Goal: Task Accomplishment & Management: Manage account settings

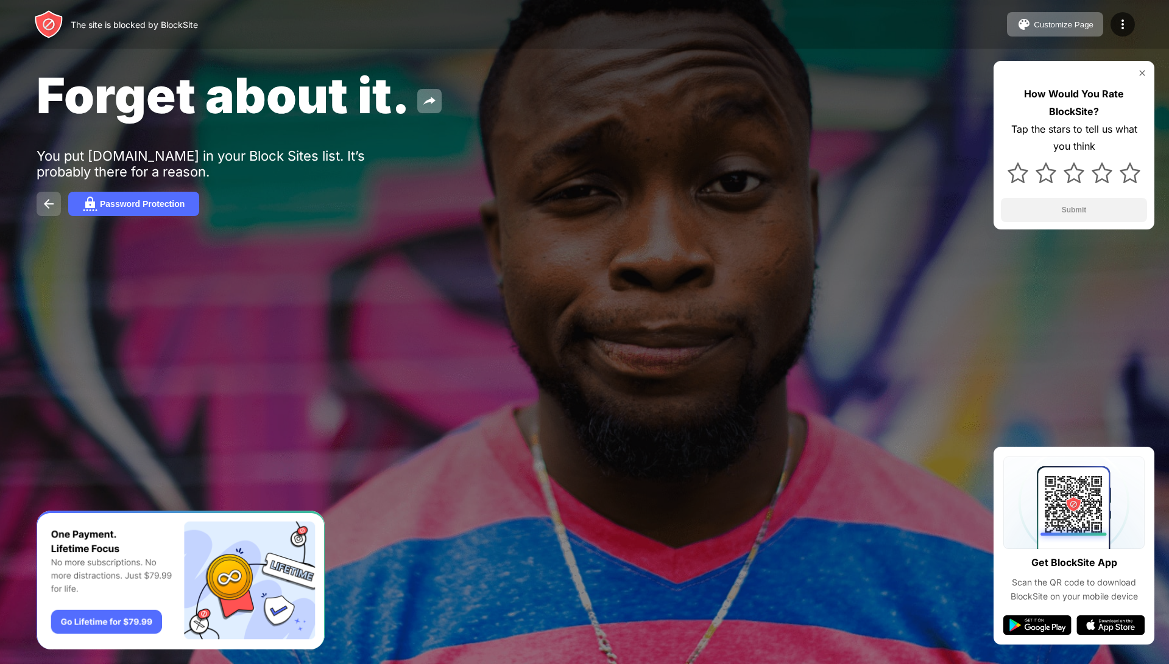
click at [51, 209] on img at bounding box center [48, 204] width 15 height 15
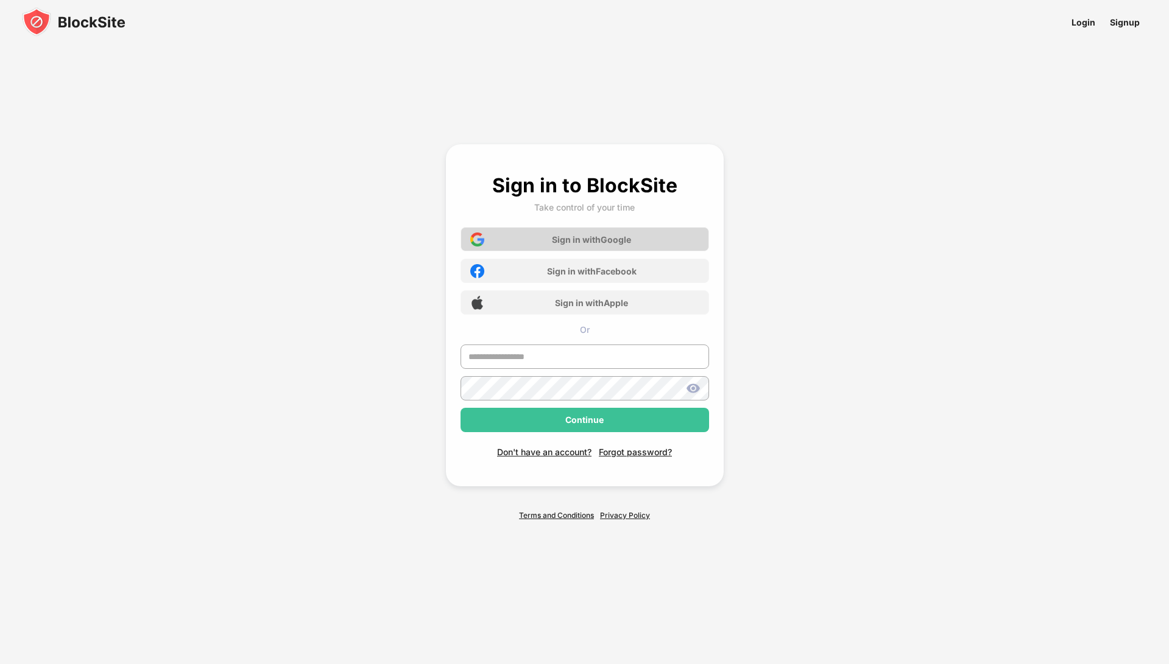
click at [607, 236] on div "Sign in with Google" at bounding box center [591, 239] width 79 height 10
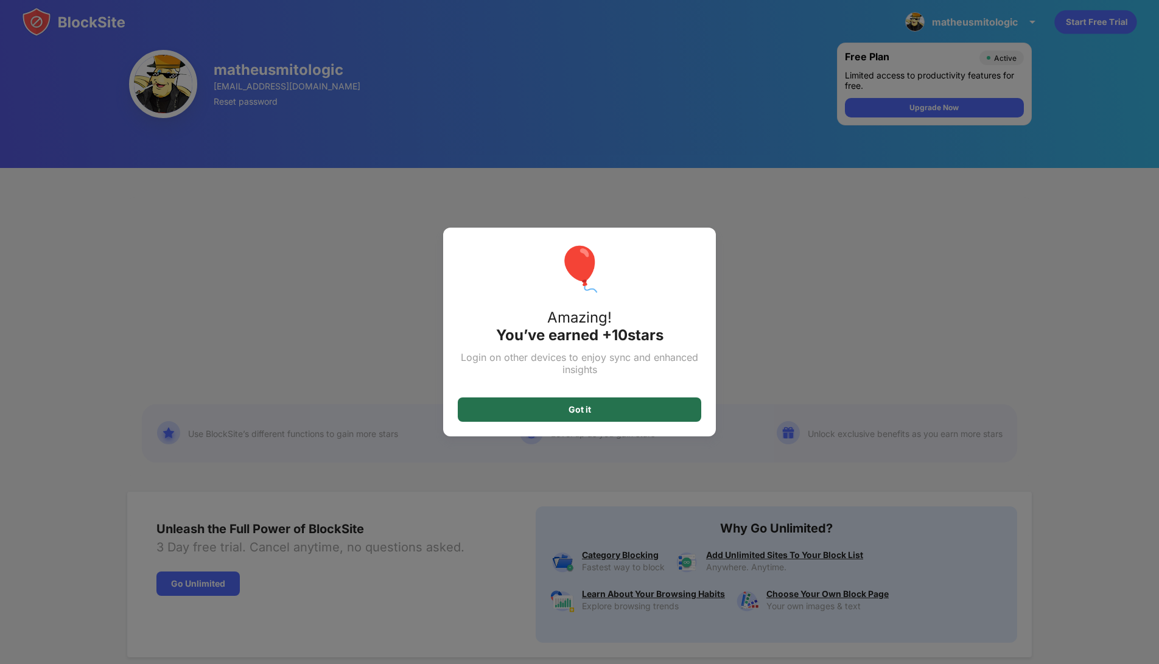
click at [625, 417] on div "Got it" at bounding box center [580, 410] width 244 height 24
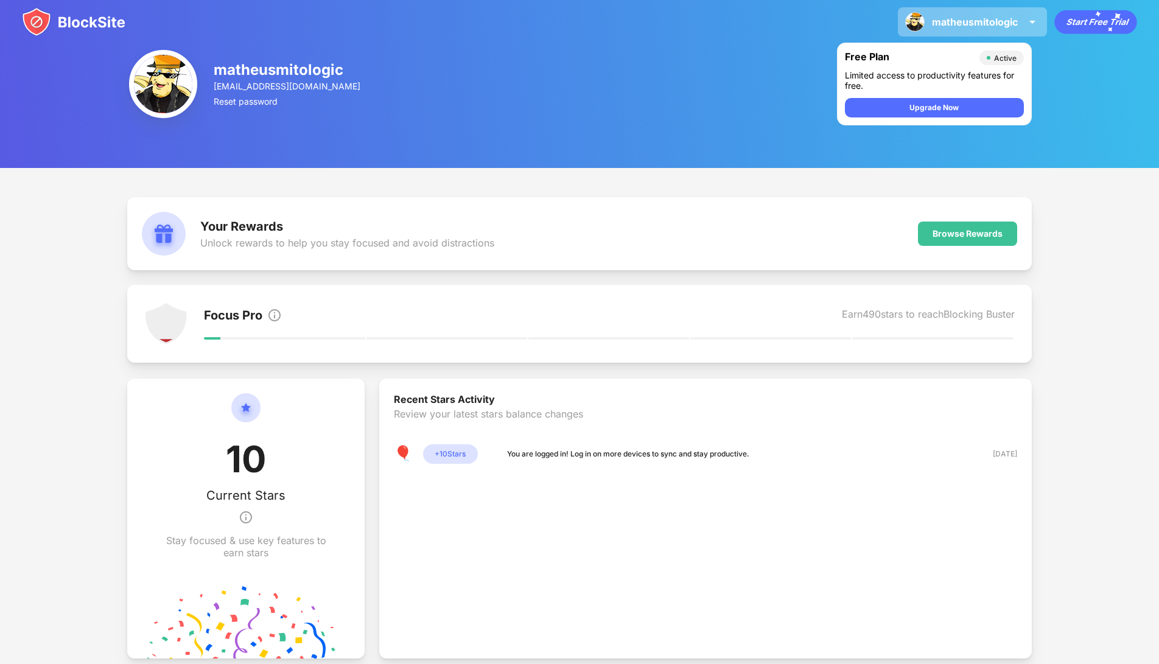
click at [964, 30] on div "matheusmitologic matheusmitologic View Account Insights Premium Rewards Setting…" at bounding box center [972, 21] width 149 height 29
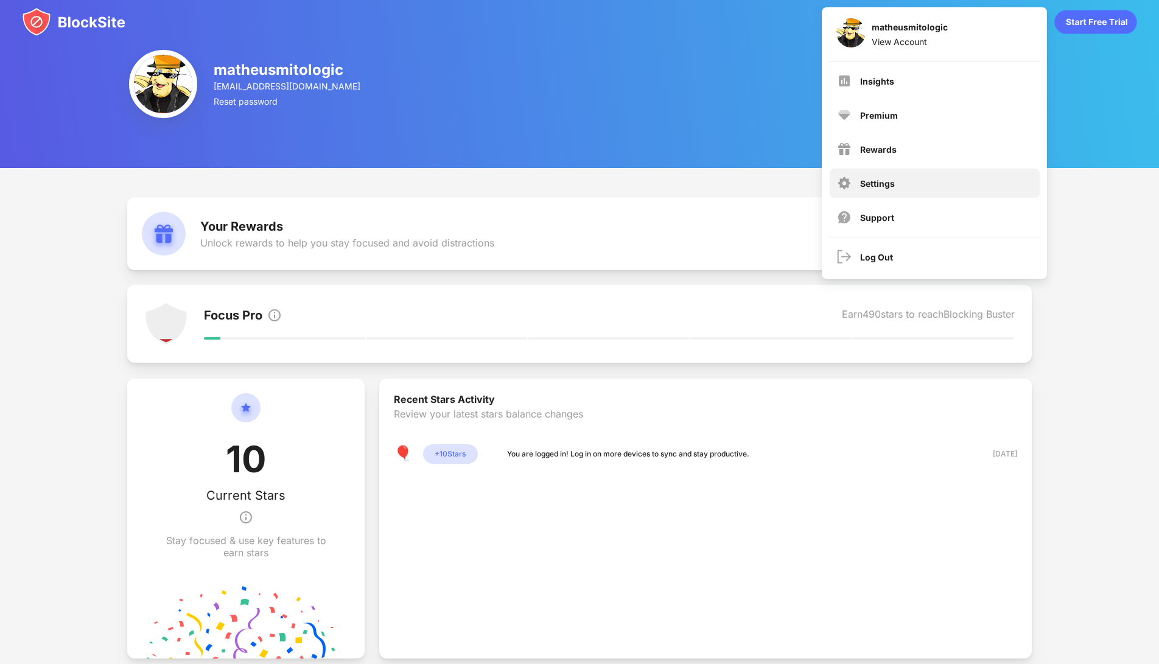
click at [920, 175] on div "Settings" at bounding box center [935, 183] width 210 height 29
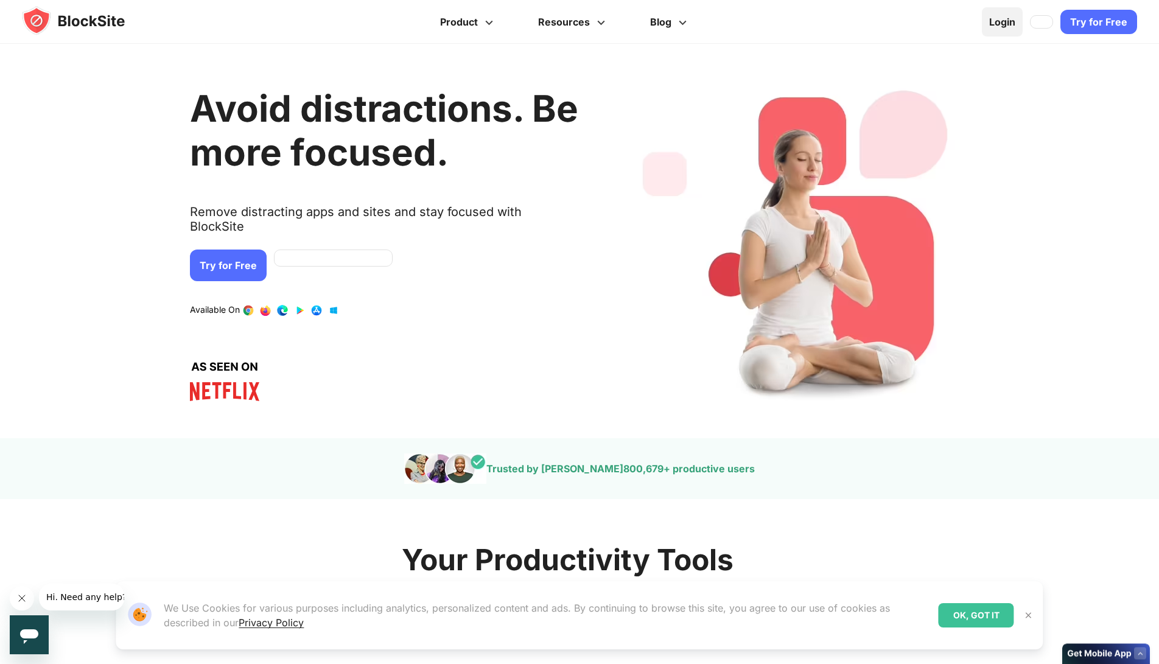
click at [1005, 27] on link "Login" at bounding box center [1002, 21] width 41 height 29
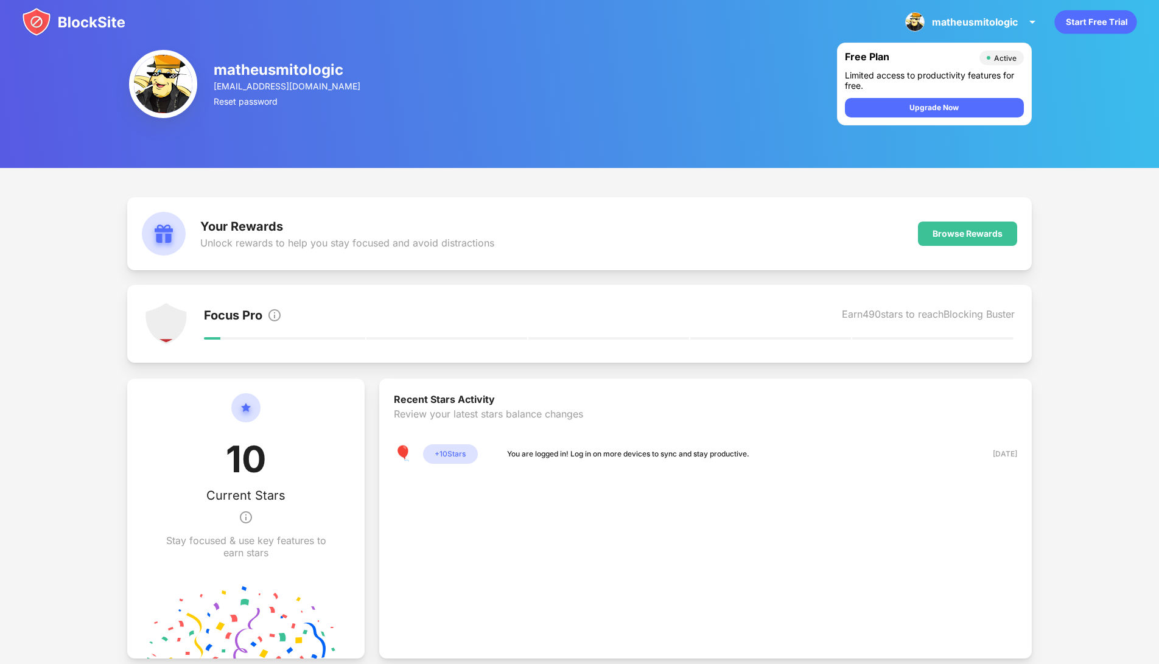
drag, startPoint x: 624, startPoint y: 295, endPoint x: 625, endPoint y: 311, distance: 15.2
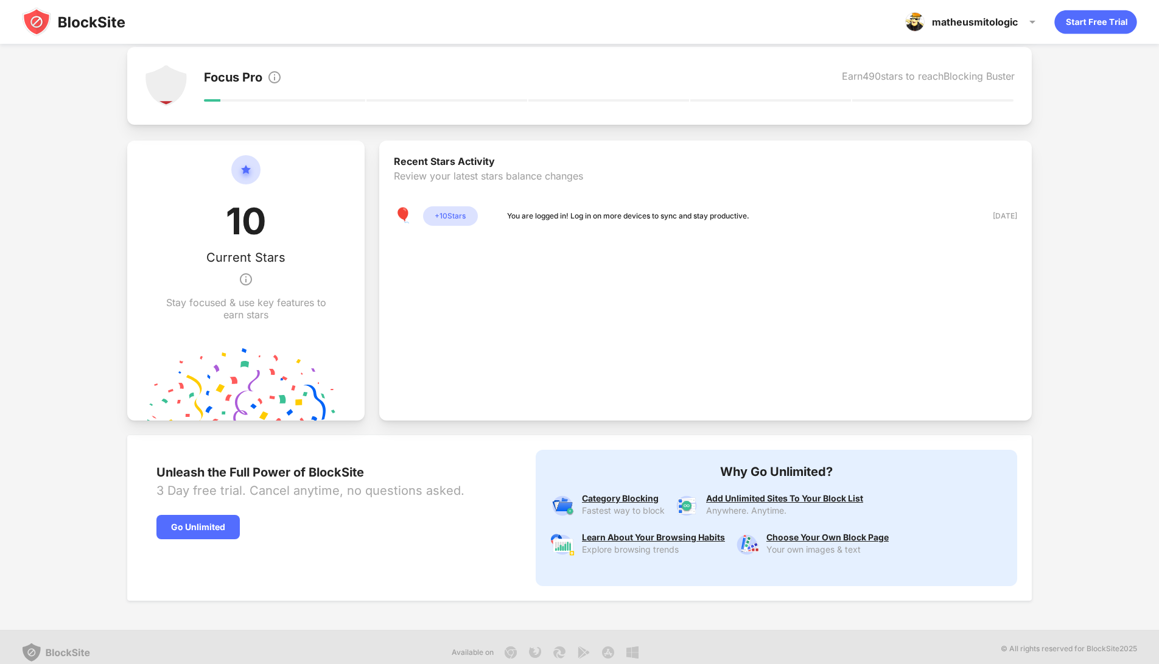
scroll to position [248, 0]
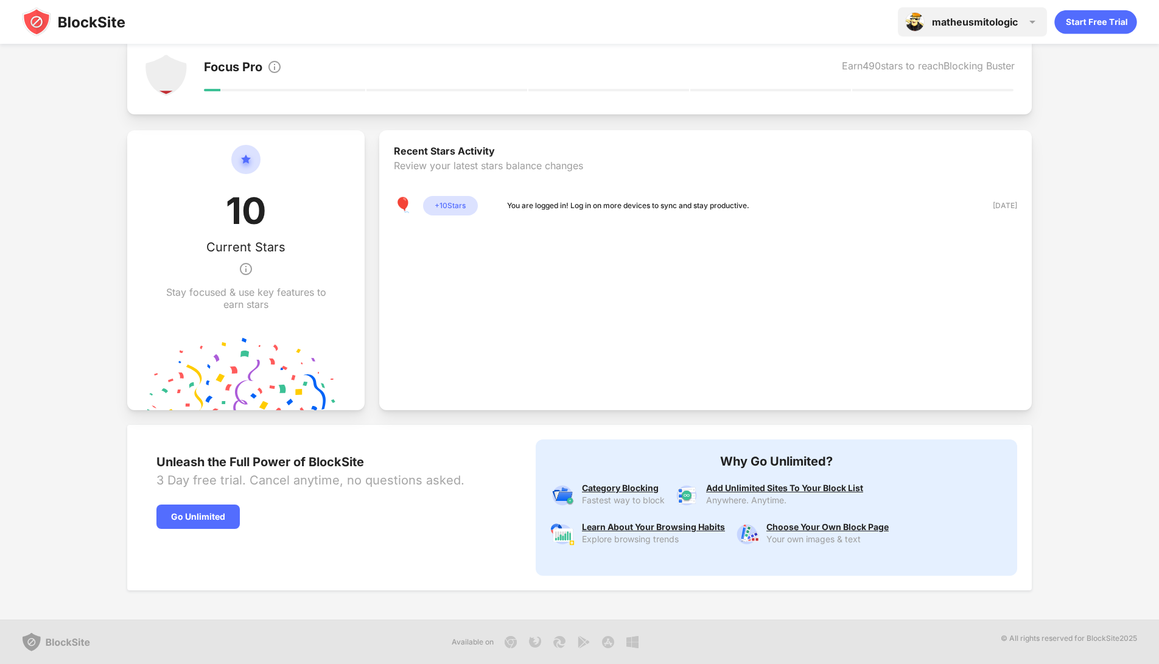
click at [990, 20] on div "matheusmitologic" at bounding box center [975, 22] width 86 height 12
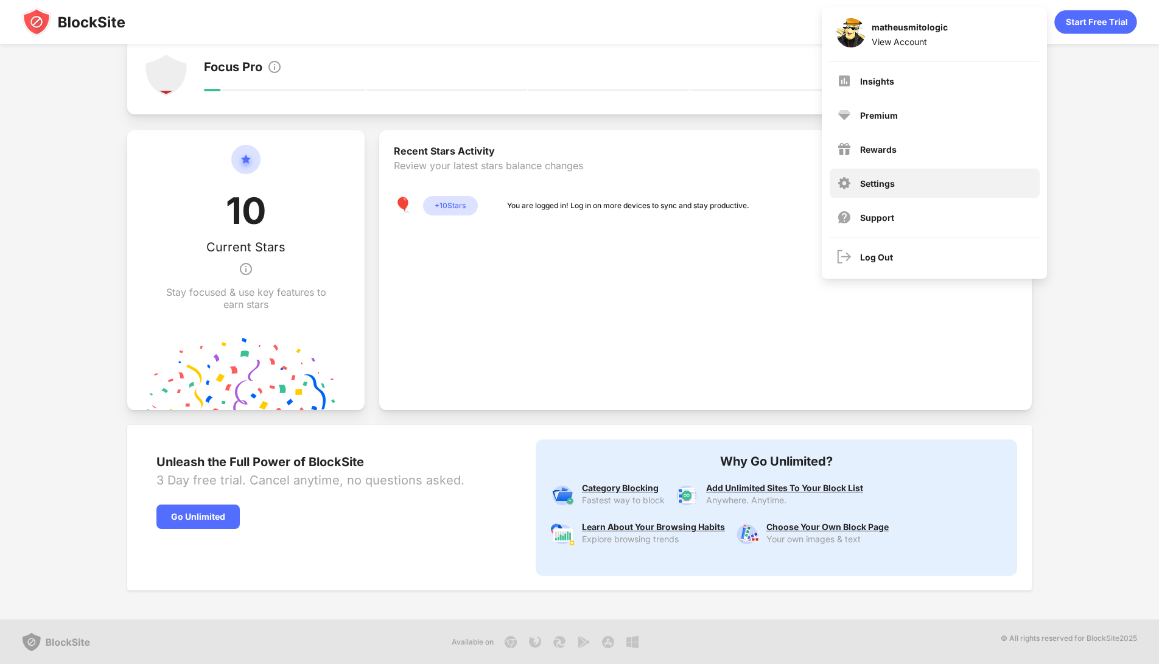
click at [912, 187] on div "Settings" at bounding box center [935, 183] width 210 height 29
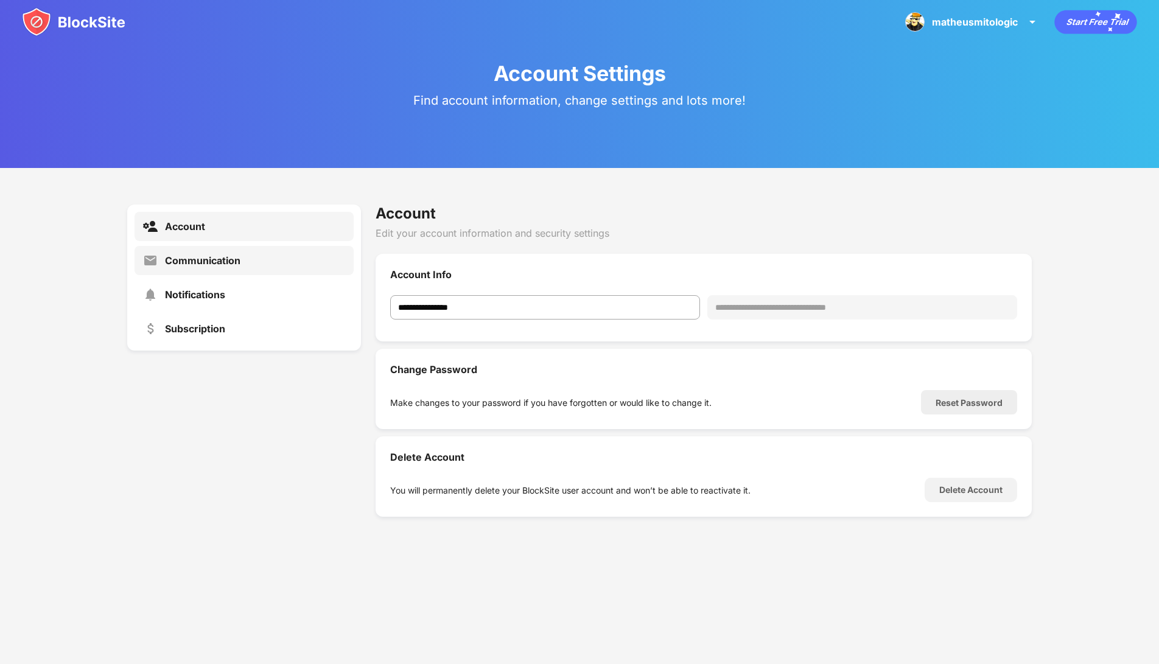
click at [273, 253] on div "Communication" at bounding box center [244, 260] width 219 height 29
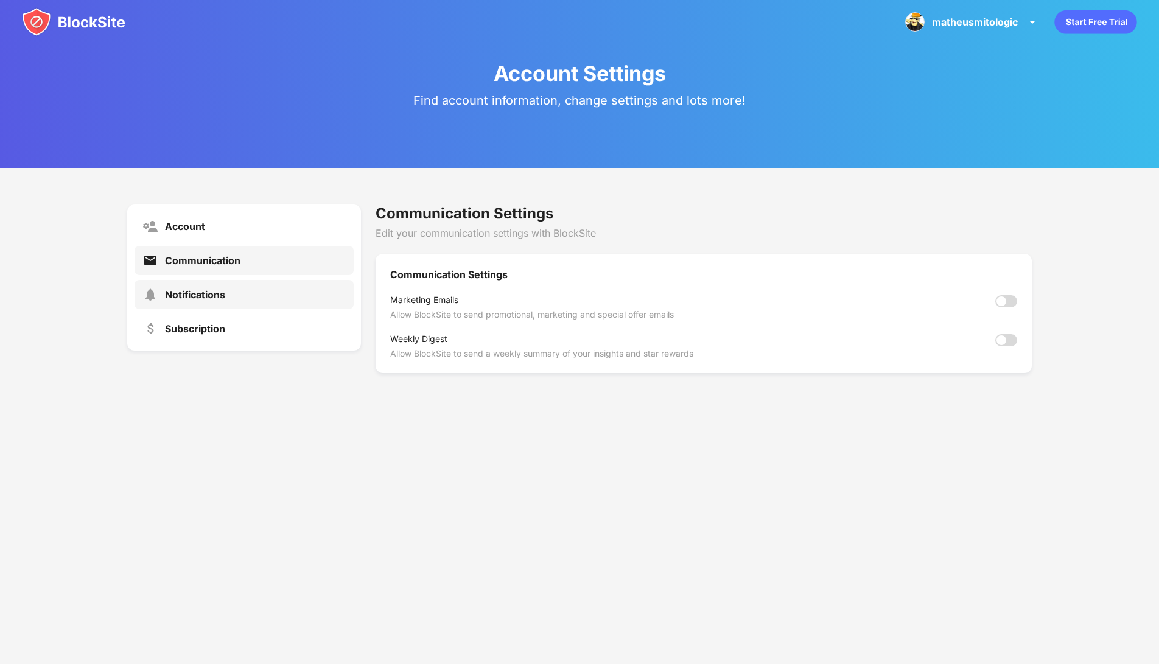
click at [262, 297] on div "Notifications" at bounding box center [244, 294] width 219 height 29
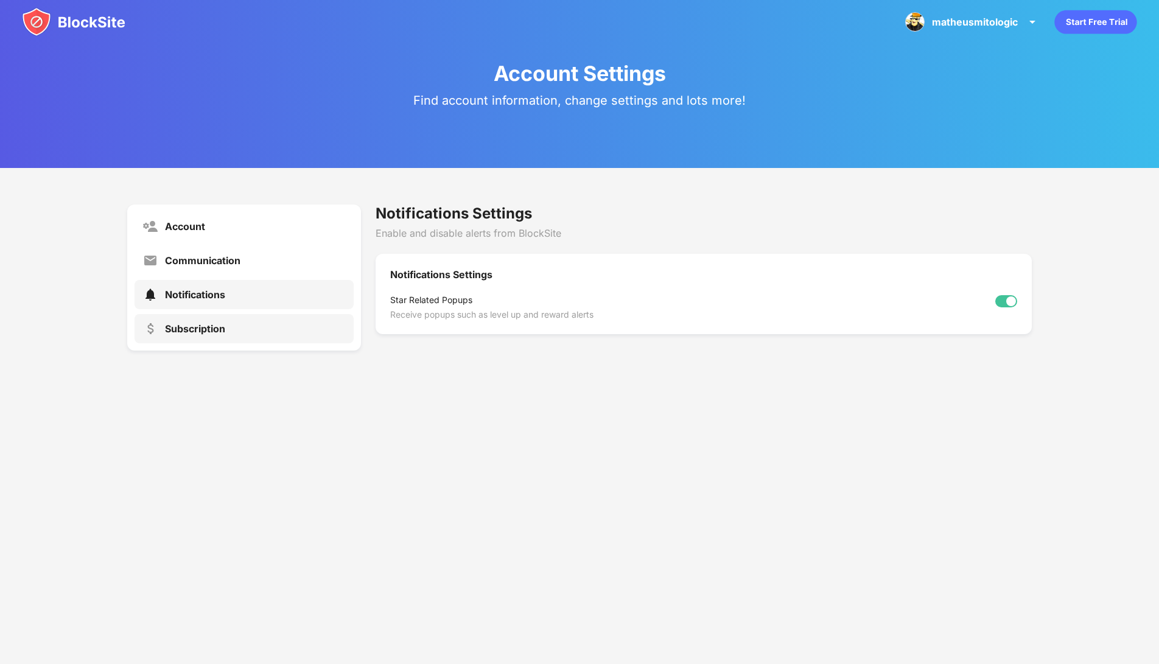
click at [251, 325] on div "Subscription" at bounding box center [244, 328] width 219 height 29
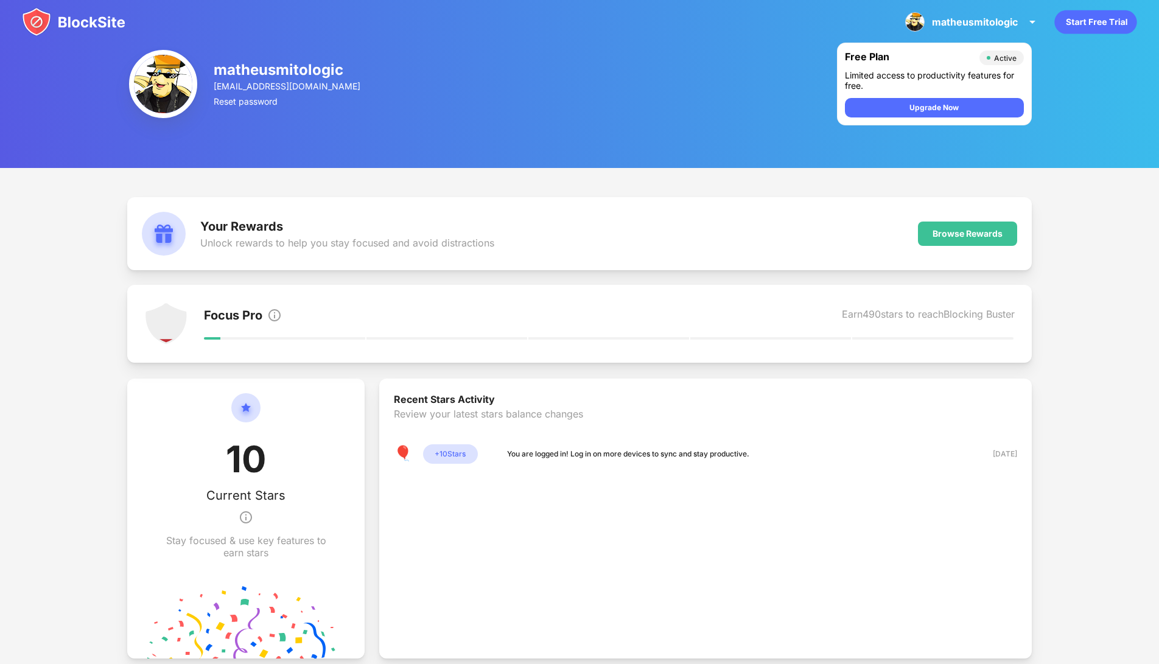
click at [269, 449] on div "10 Current Stars Stay focused & use key features to earn stars" at bounding box center [246, 476] width 178 height 166
click at [186, 322] on img at bounding box center [166, 324] width 44 height 44
click at [163, 319] on img at bounding box center [166, 324] width 44 height 44
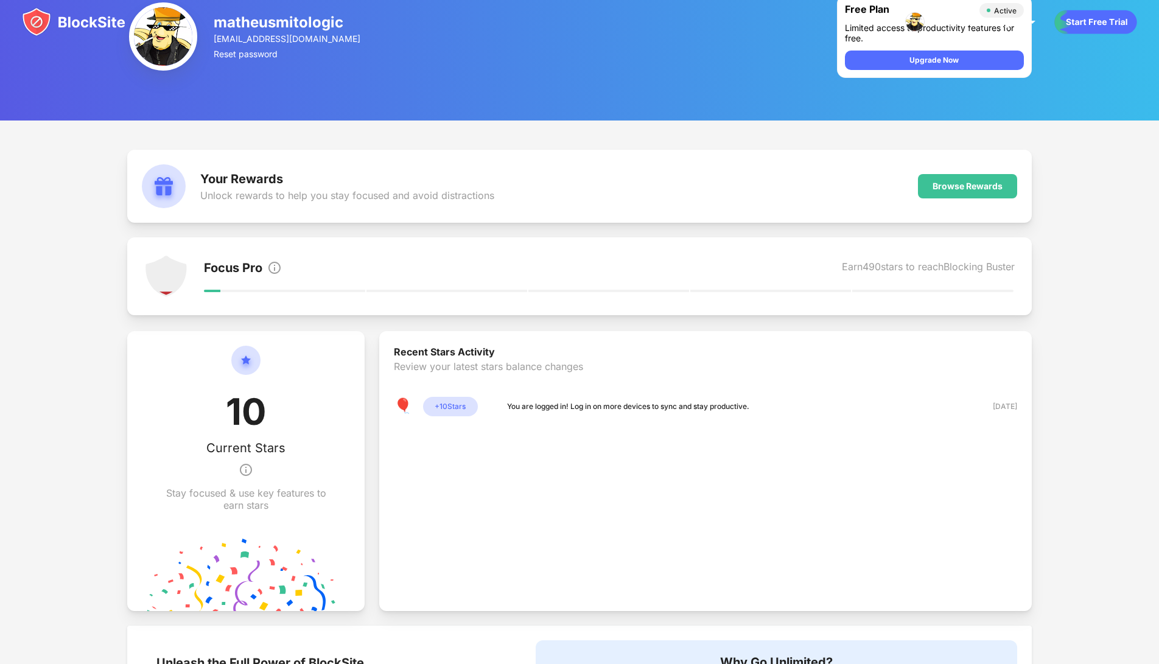
scroll to position [248, 0]
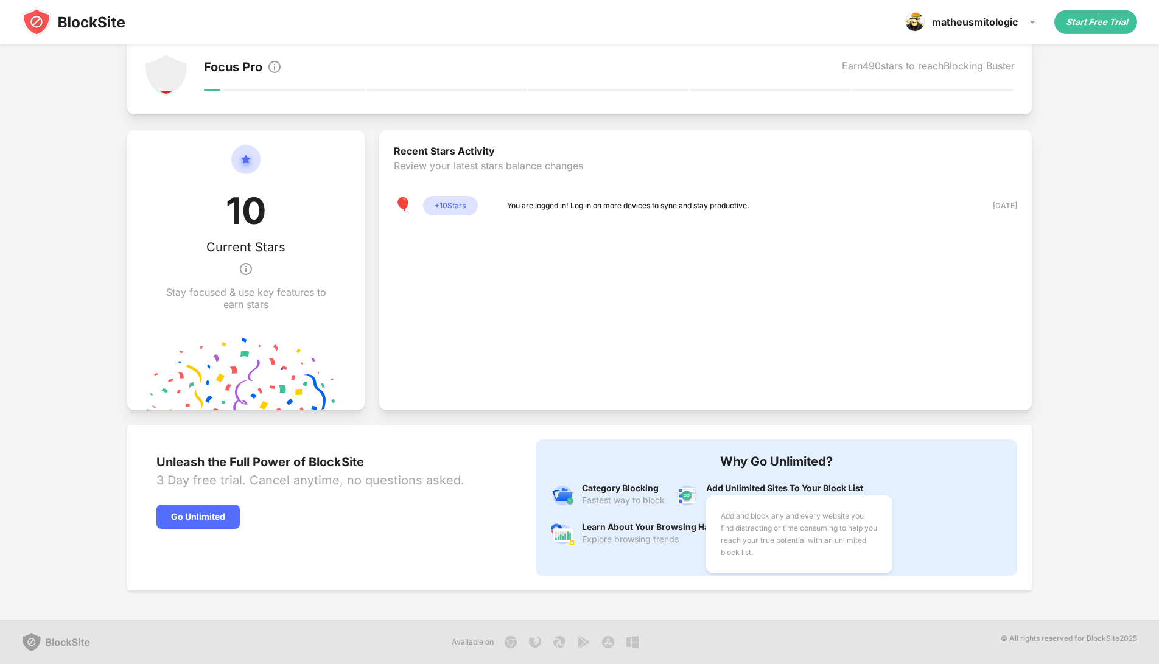
click at [808, 489] on div "Add and block any and every website you find distracting or time consuming to h…" at bounding box center [784, 489] width 157 height 10
click at [814, 490] on div "Add and block any and every website you find distracting or time consuming to h…" at bounding box center [784, 489] width 157 height 10
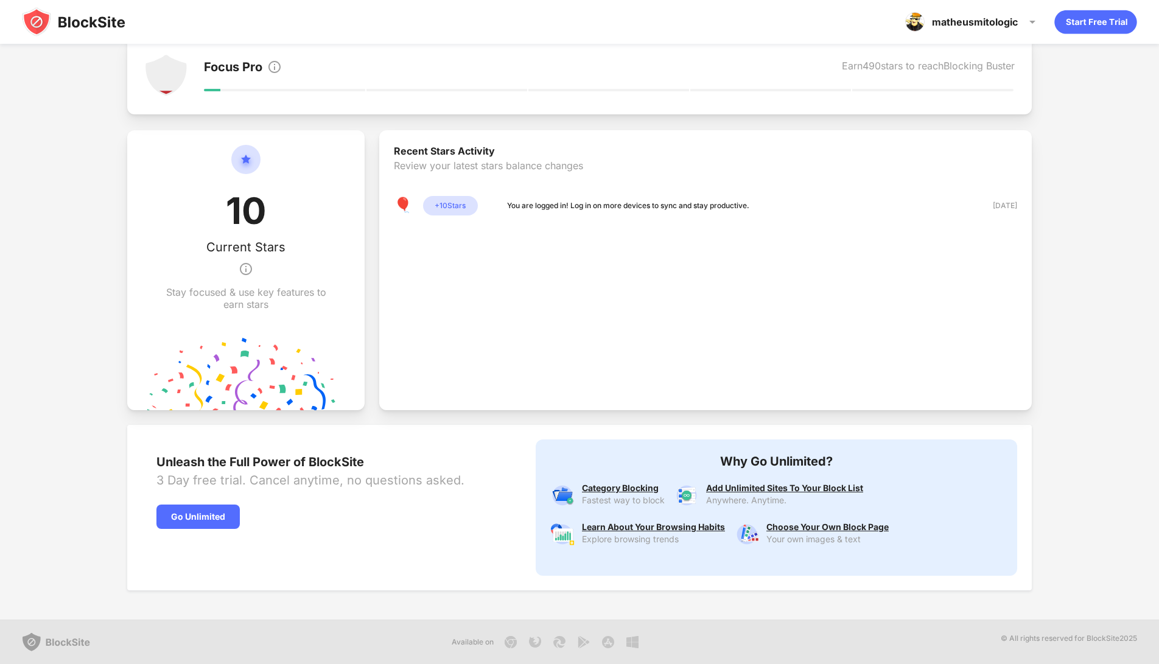
click at [677, 494] on img at bounding box center [687, 496] width 24 height 24
drag, startPoint x: 691, startPoint y: 494, endPoint x: 691, endPoint y: 510, distance: 16.5
click at [691, 510] on div "Add Unlimited Sites To Your Block List Anywhere. Anytime." at bounding box center [769, 503] width 189 height 39
click at [601, 484] on div "Save precious time by blocking categories of websites such as social, news, and…" at bounding box center [623, 489] width 83 height 10
click at [660, 530] on div "Reveal your real-time browsing habits, how much time you spend online and how m…" at bounding box center [653, 527] width 143 height 10
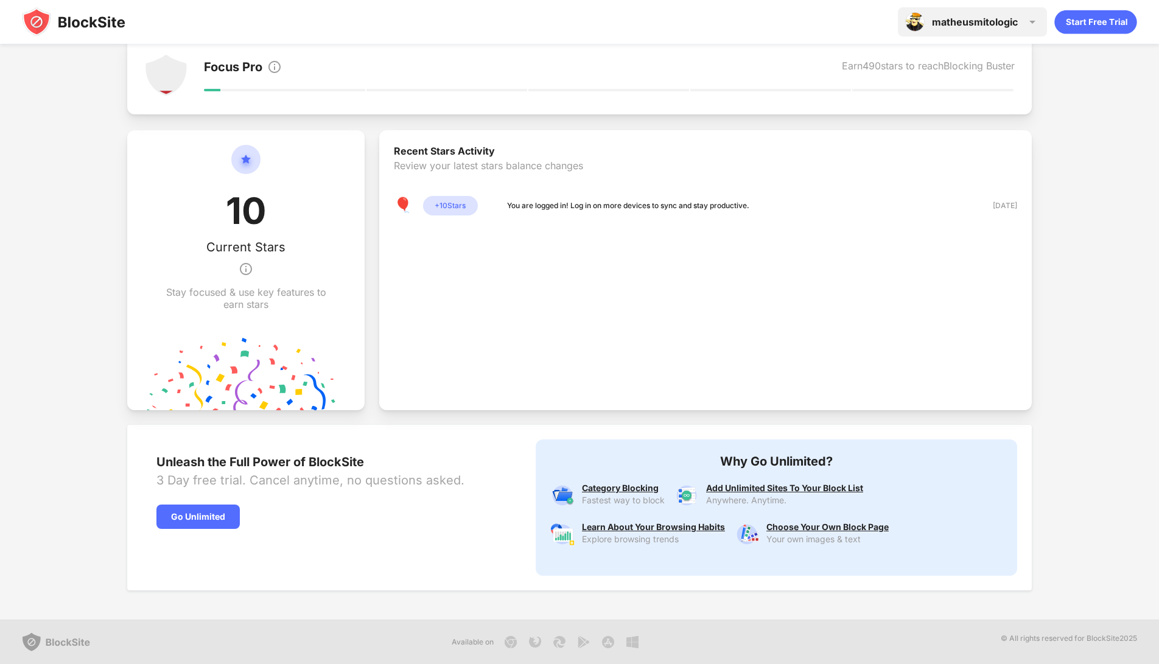
click at [995, 12] on div "matheusmitologic matheusmitologic View Account Insights Premium Rewards Setting…" at bounding box center [972, 21] width 149 height 29
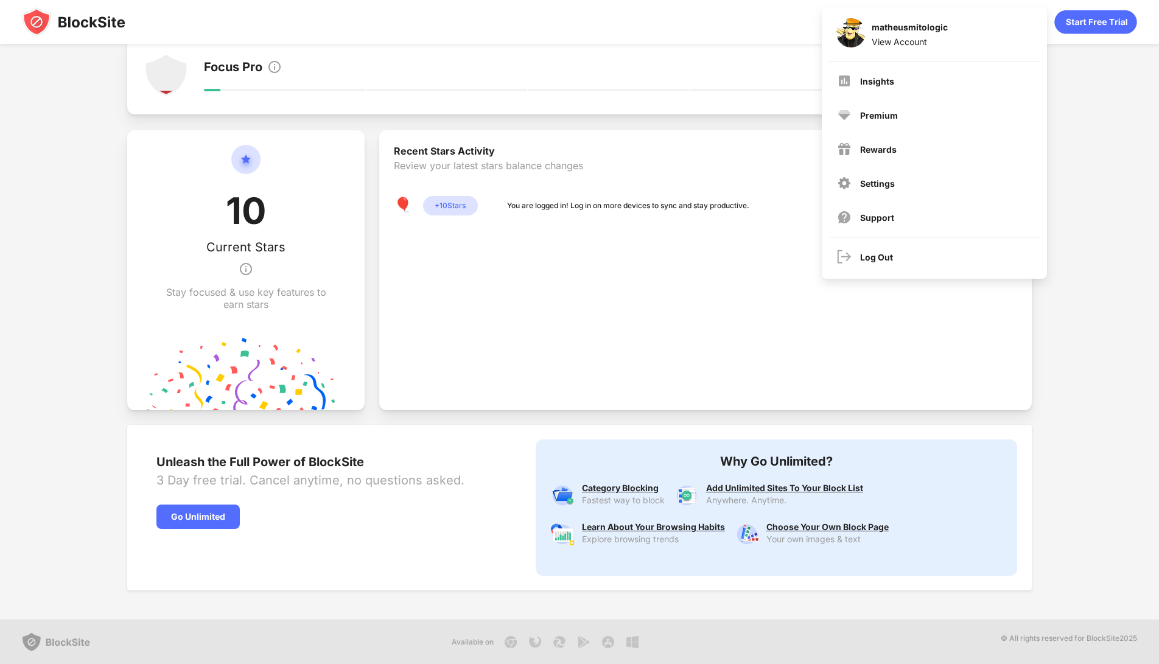
click at [995, 12] on div "matheusmitologic View Account Insights Premium Rewards Settings Support Log Out" at bounding box center [934, 143] width 225 height 272
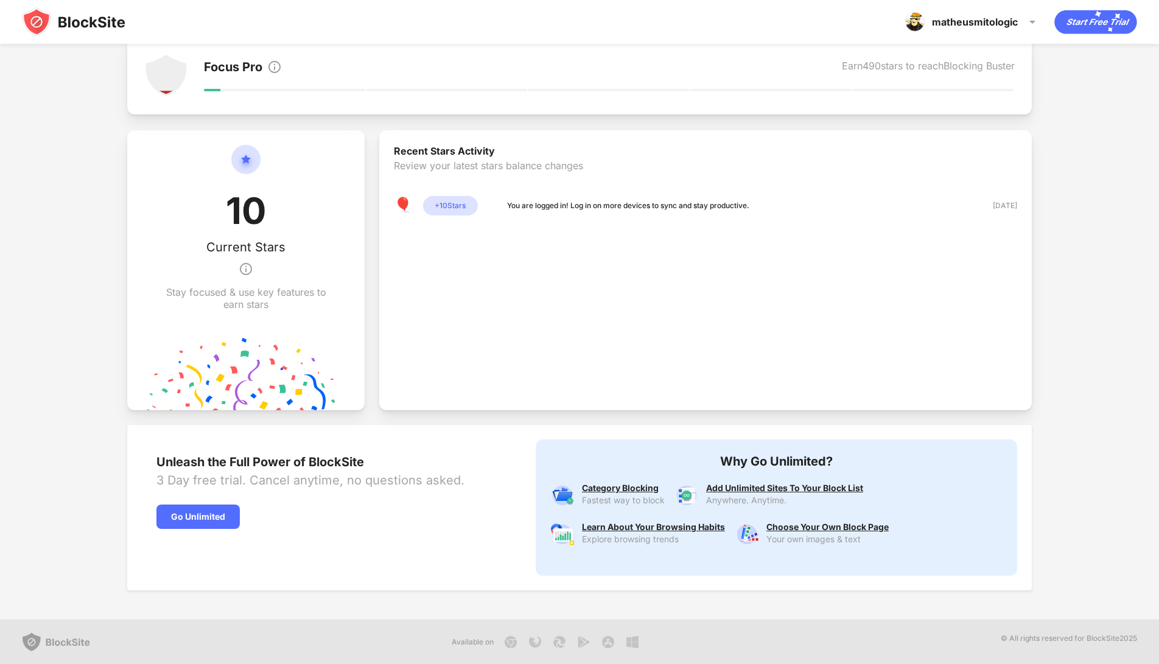
click at [69, 648] on img at bounding box center [56, 642] width 68 height 19
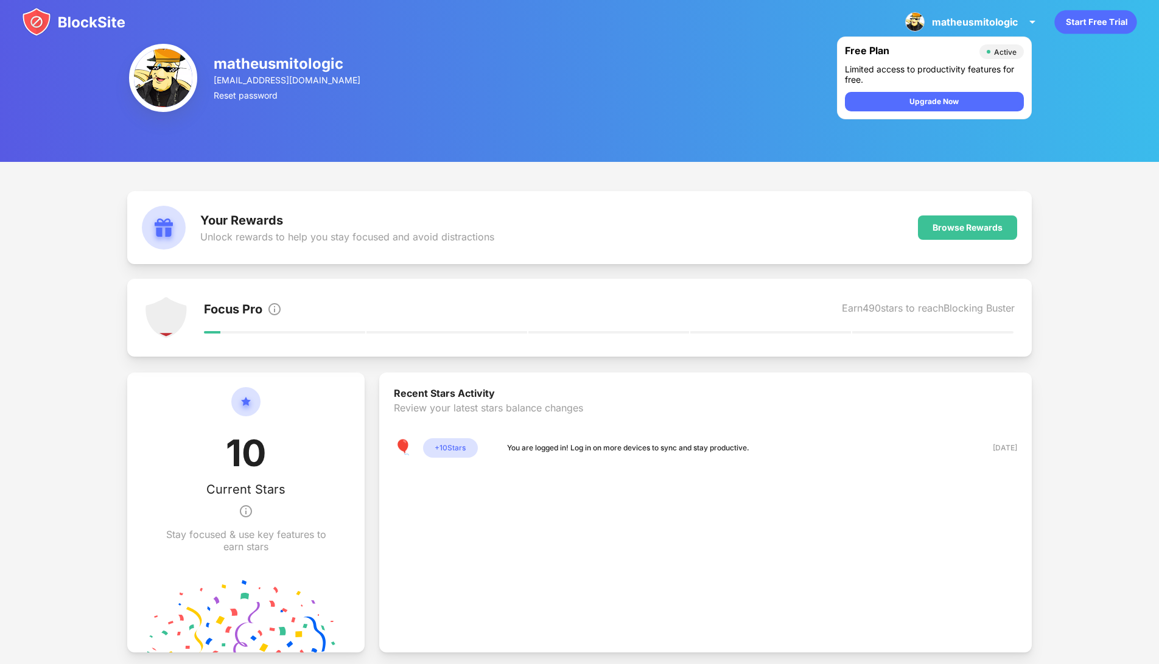
scroll to position [5, 0]
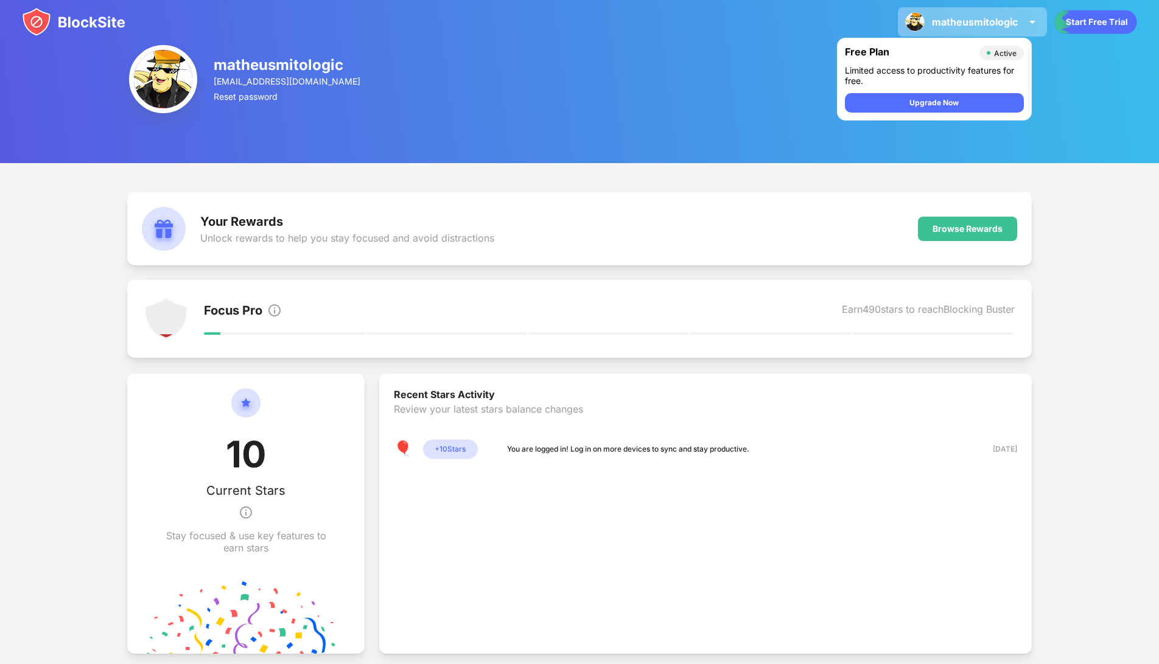
click at [977, 21] on div "matheusmitologic" at bounding box center [975, 22] width 86 height 12
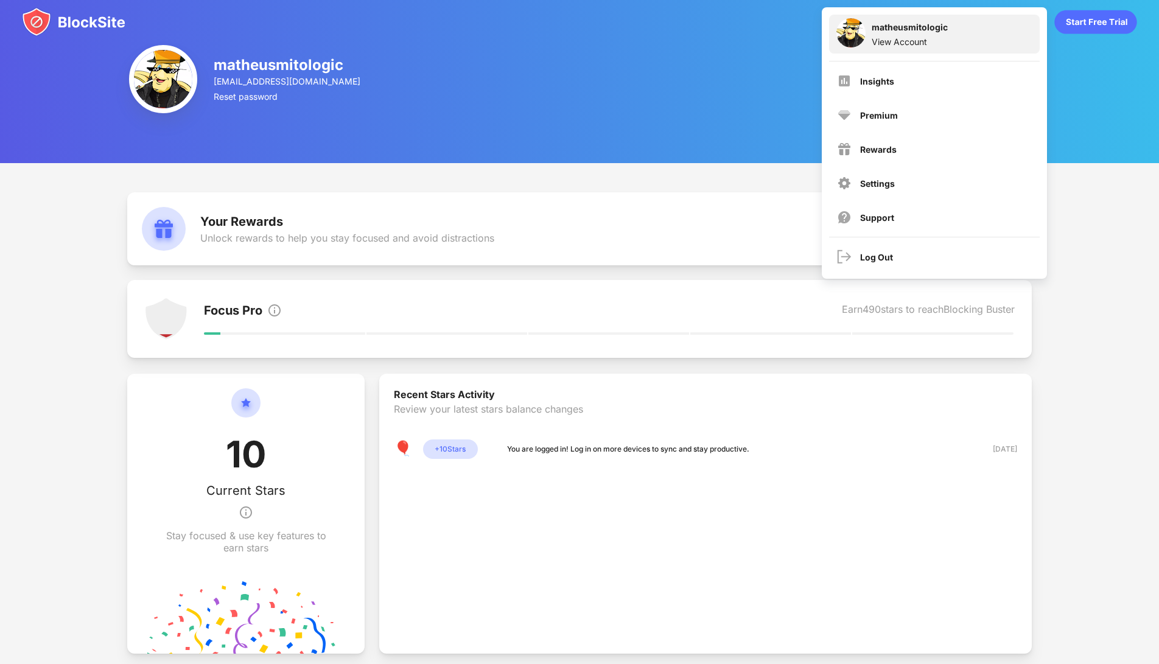
click at [924, 47] on div "matheusmitologic View Account" at bounding box center [934, 34] width 211 height 39
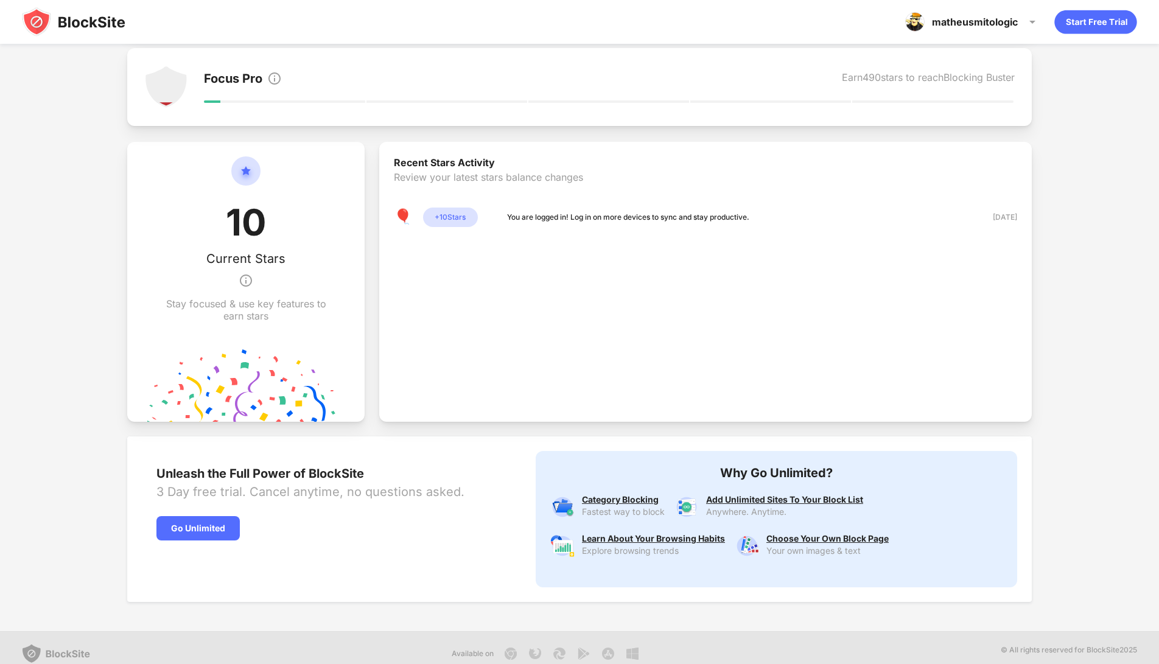
scroll to position [248, 0]
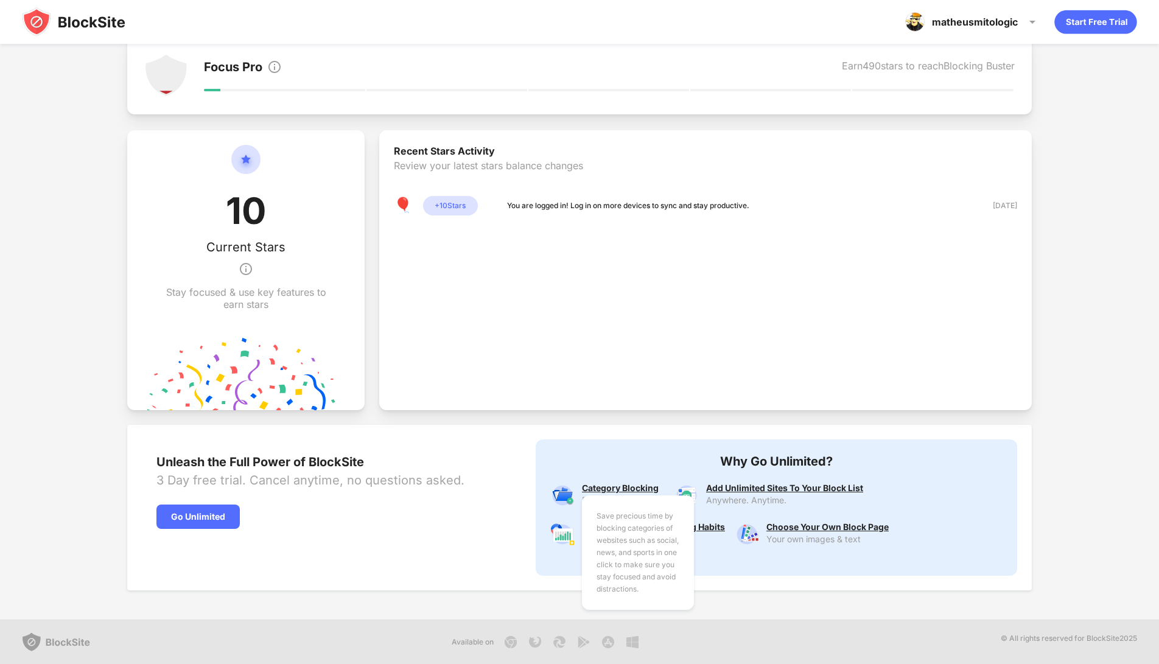
click at [592, 489] on div "Save precious time by blocking categories of websites such as social, news, and…" at bounding box center [623, 489] width 83 height 10
click at [560, 505] on img at bounding box center [562, 496] width 24 height 24
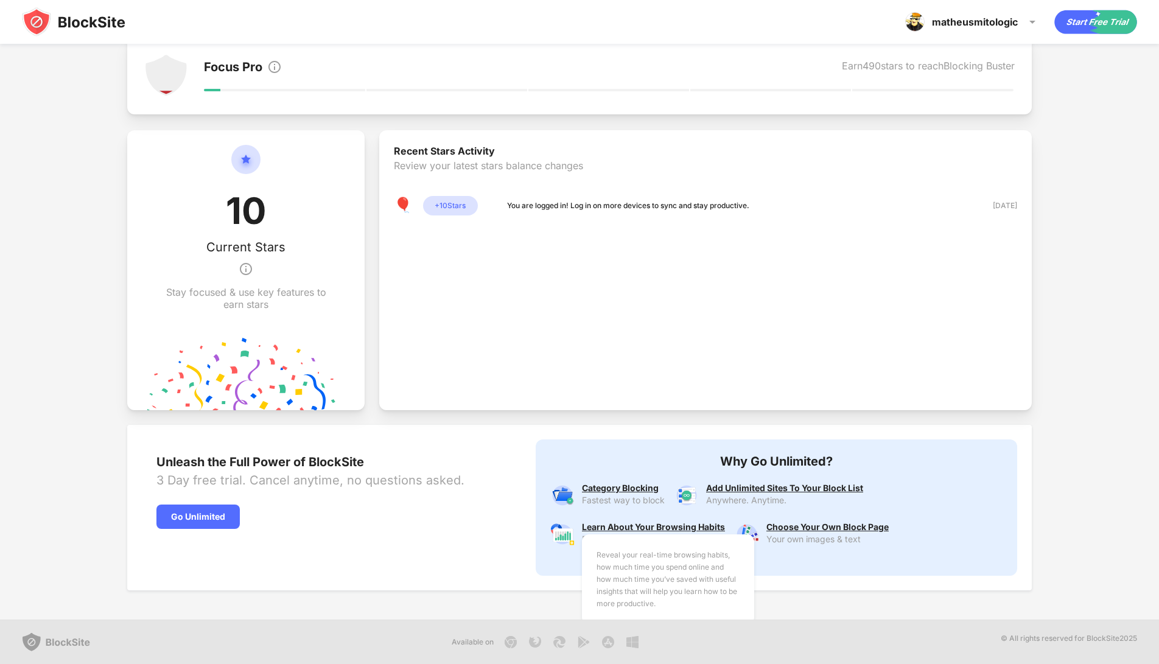
click at [619, 527] on div "Reveal your real-time browsing habits, how much time you spend online and how m…" at bounding box center [653, 527] width 143 height 10
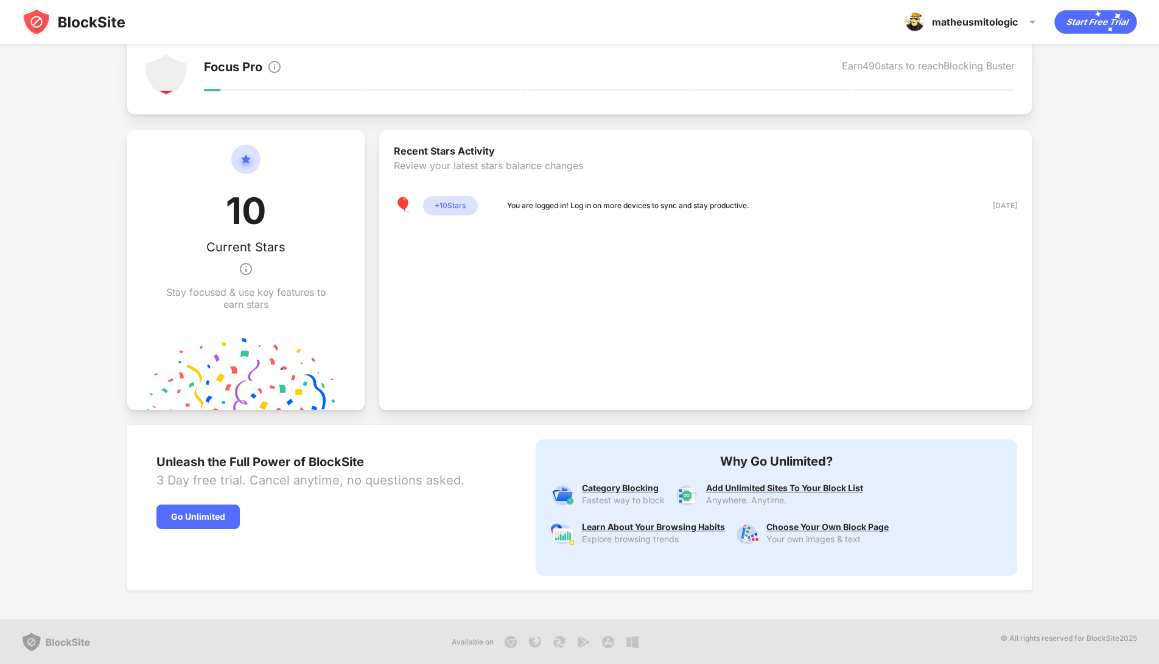
click at [762, 494] on div "Add Unlimited Sites To Your Block List Anywhere. Anytime." at bounding box center [784, 496] width 157 height 24
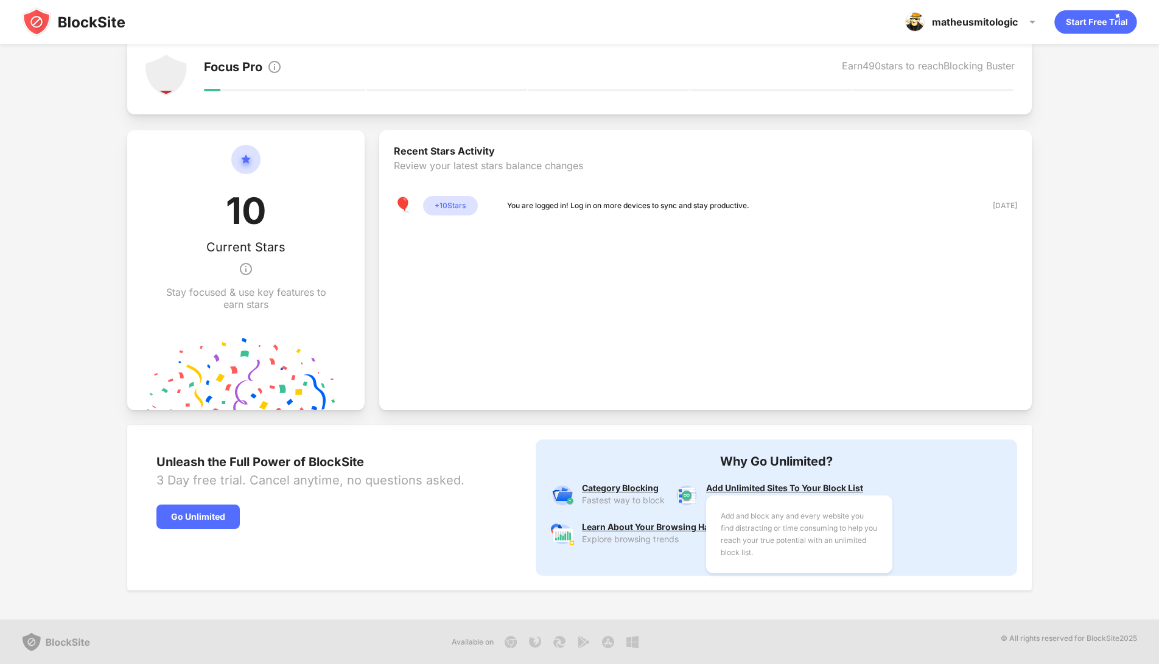
click at [773, 488] on div "Add and block any and every website you find distracting or time consuming to h…" at bounding box center [784, 489] width 157 height 10
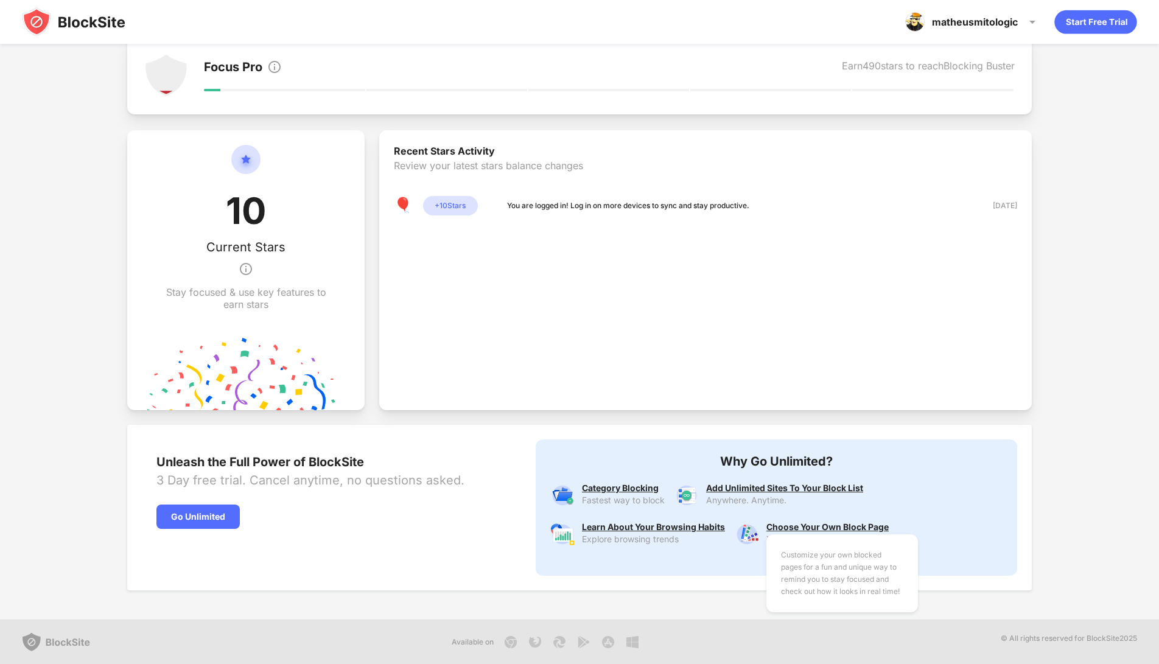
click at [818, 529] on div "Customize your own blocked pages for a fun and unique way to remind you to stay…" at bounding box center [828, 527] width 122 height 10
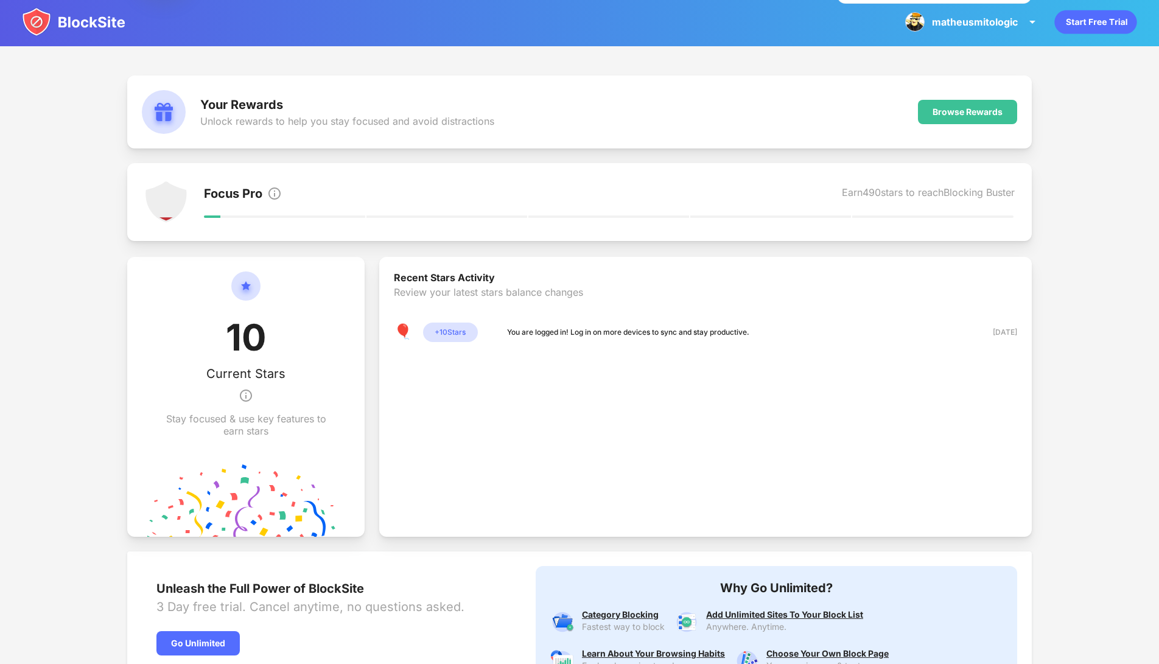
scroll to position [0, 0]
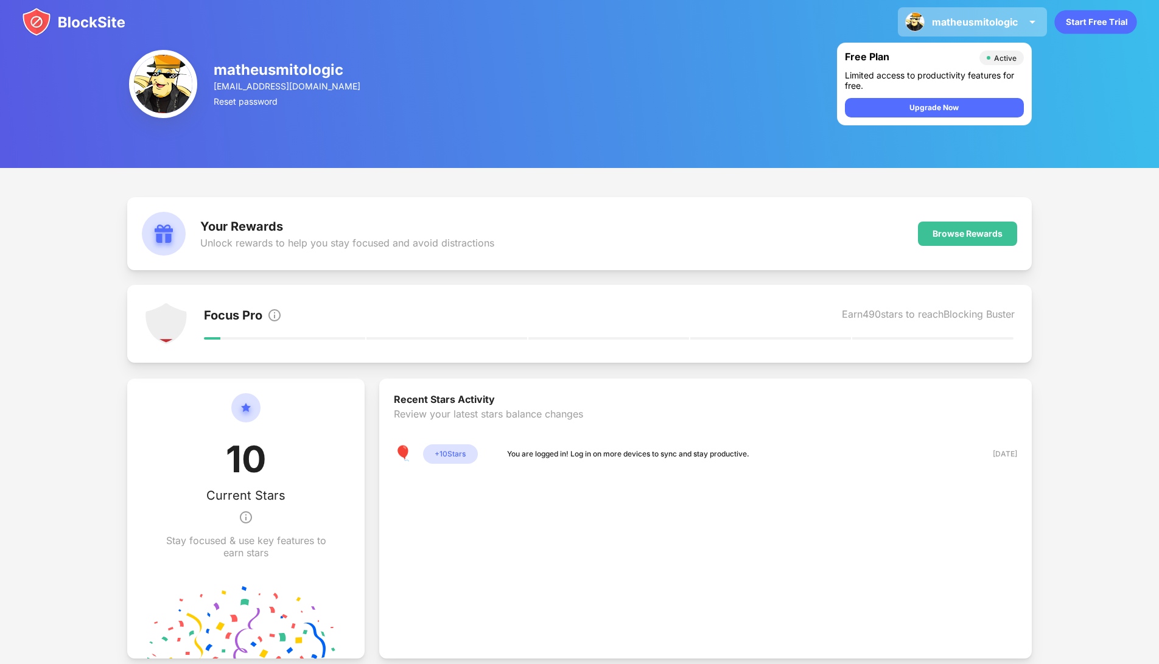
click at [998, 24] on div "matheusmitologic" at bounding box center [975, 22] width 86 height 12
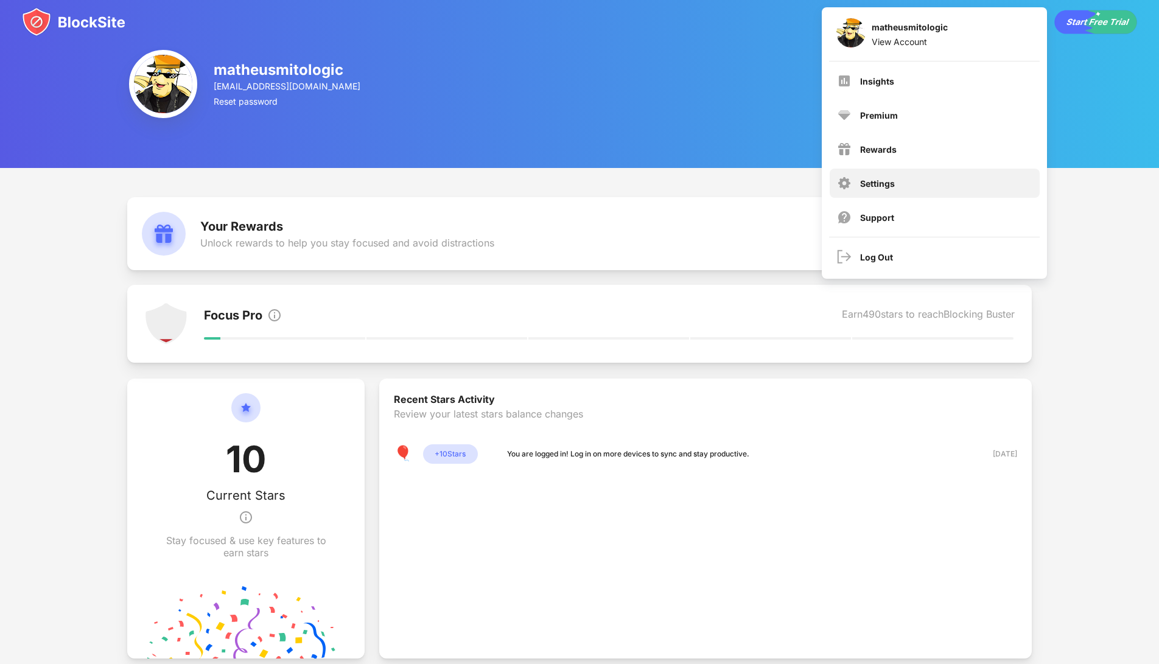
click at [893, 175] on div "Settings" at bounding box center [935, 183] width 210 height 29
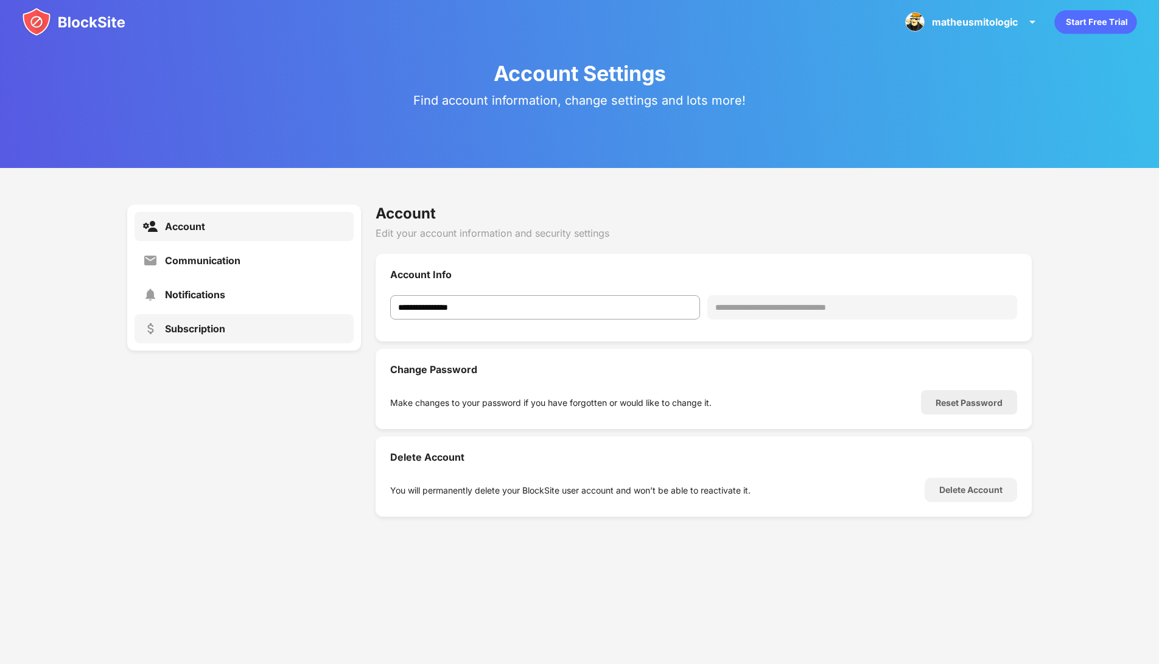
click at [213, 322] on div "Subscription" at bounding box center [244, 328] width 219 height 29
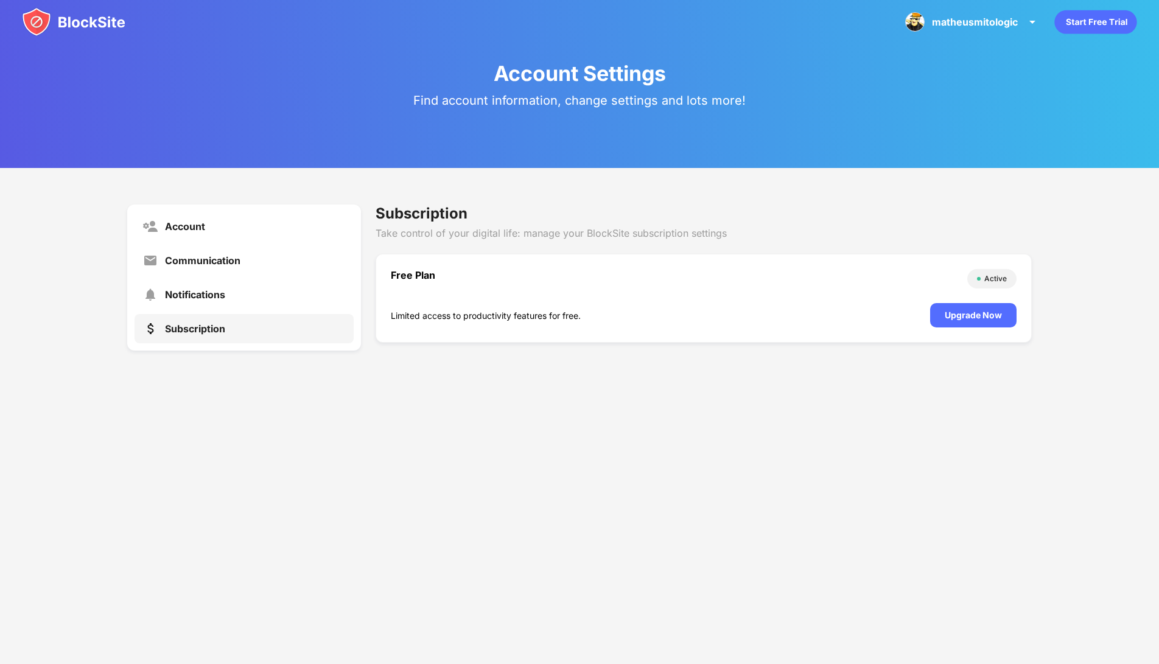
click at [404, 284] on div "Free Plan" at bounding box center [676, 278] width 571 height 19
click at [410, 283] on div "Free Plan" at bounding box center [676, 278] width 571 height 19
click at [418, 281] on div "Free Plan" at bounding box center [676, 278] width 571 height 19
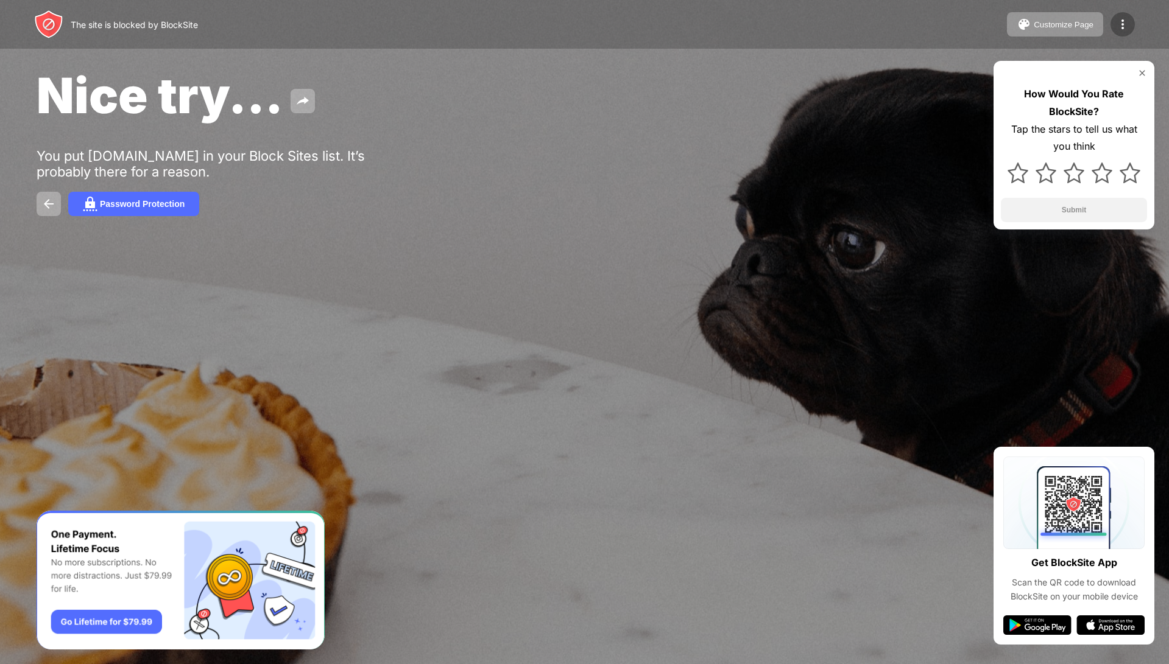
click at [1122, 27] on img at bounding box center [1122, 24] width 15 height 15
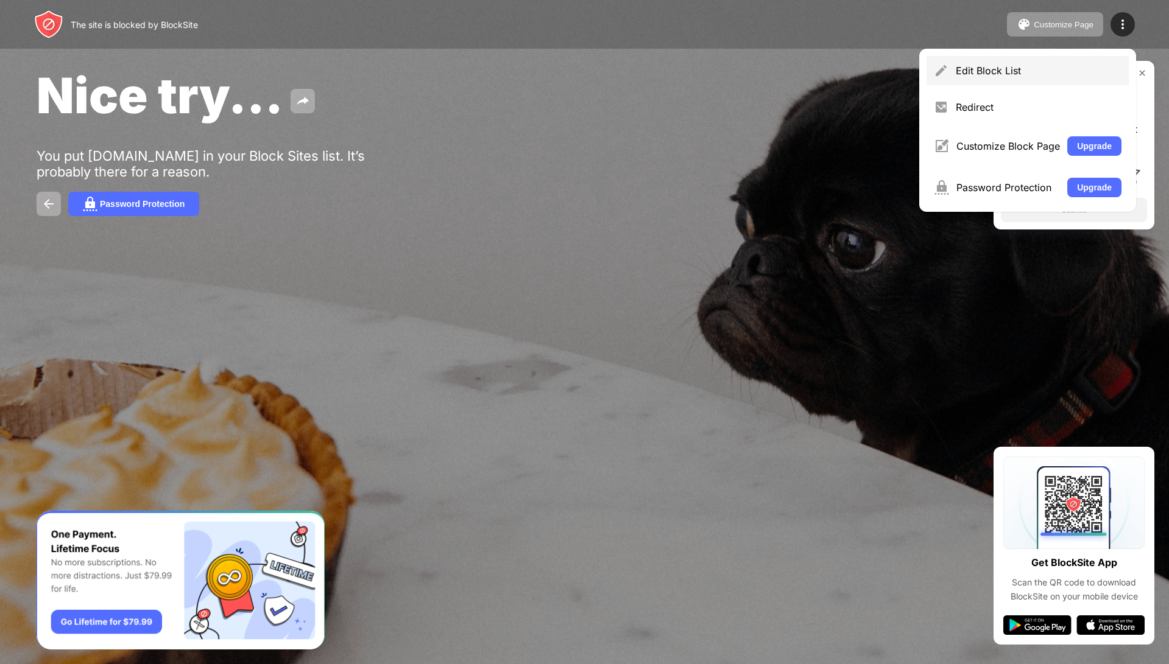
click at [1017, 71] on div "Edit Block List" at bounding box center [1038, 71] width 166 height 12
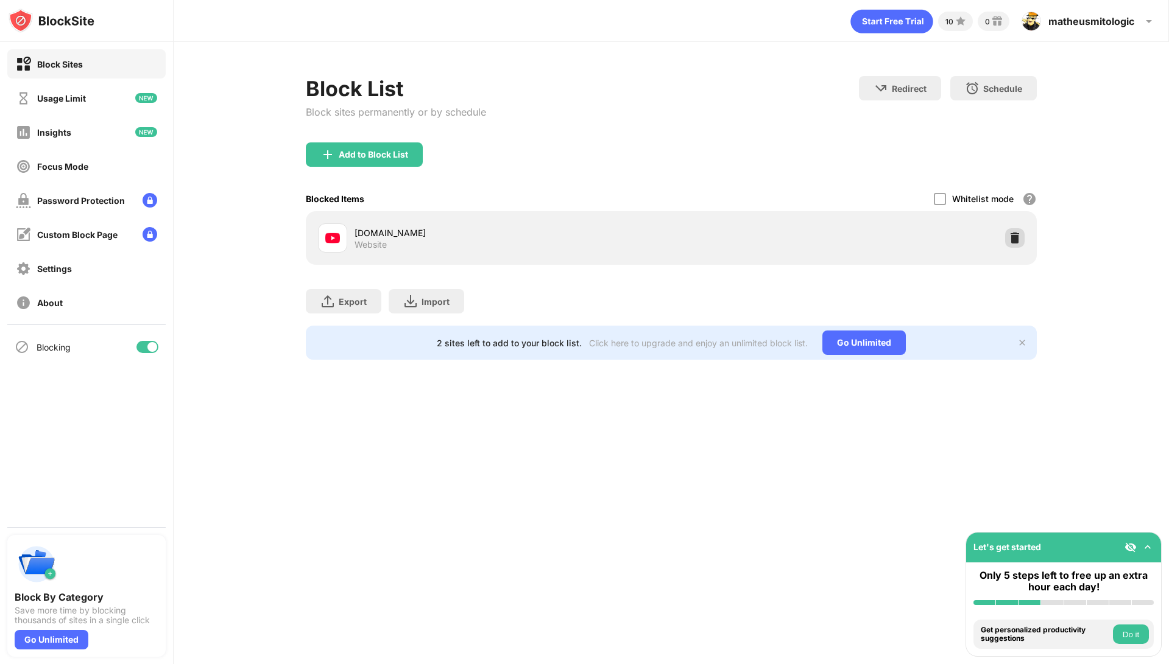
click at [1021, 235] on div at bounding box center [1014, 237] width 19 height 19
